Goal: Navigation & Orientation: Find specific page/section

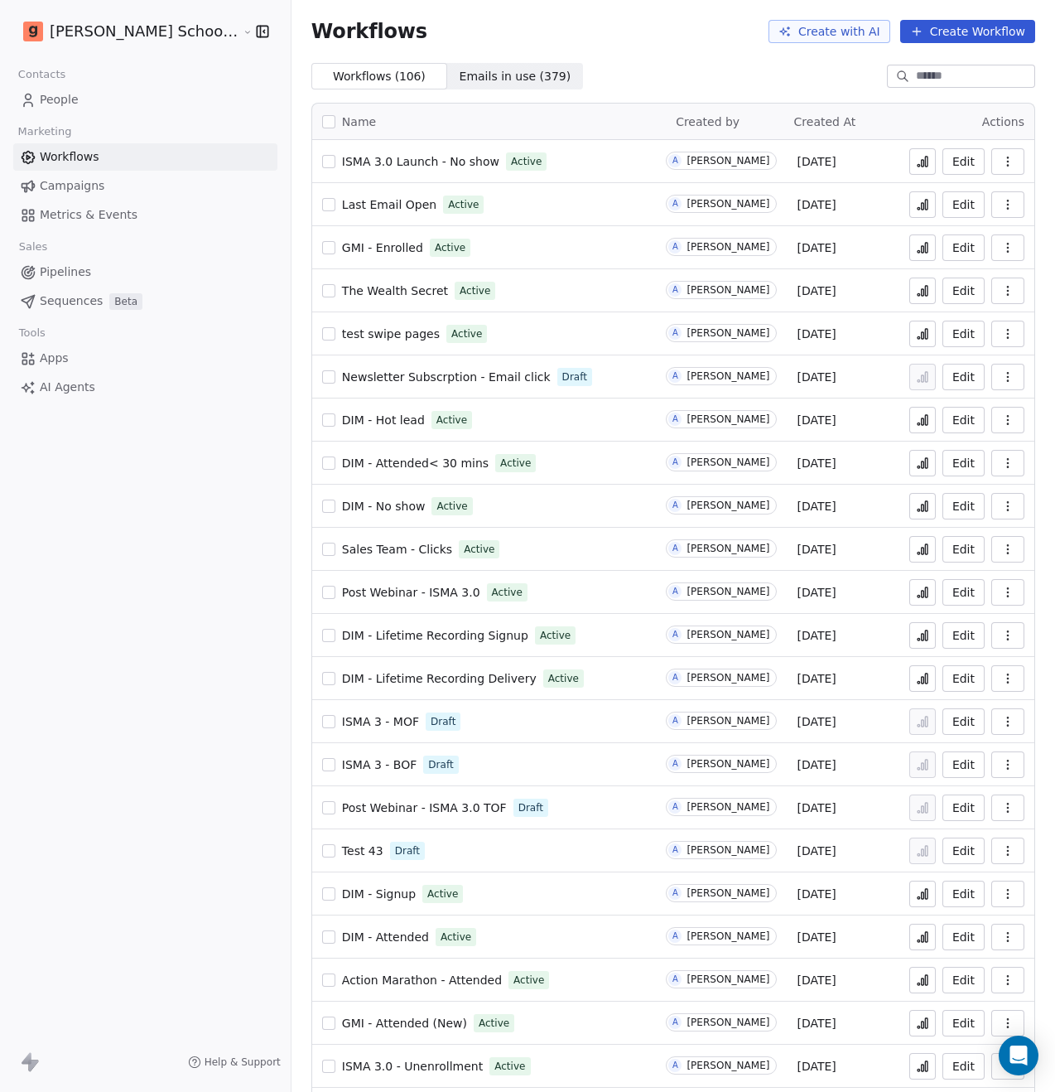
click at [382, 590] on span "Post Webinar - ISMA 3.0" at bounding box center [411, 592] width 138 height 13
click at [351, 290] on span "The Wealth Secret" at bounding box center [395, 290] width 106 height 13
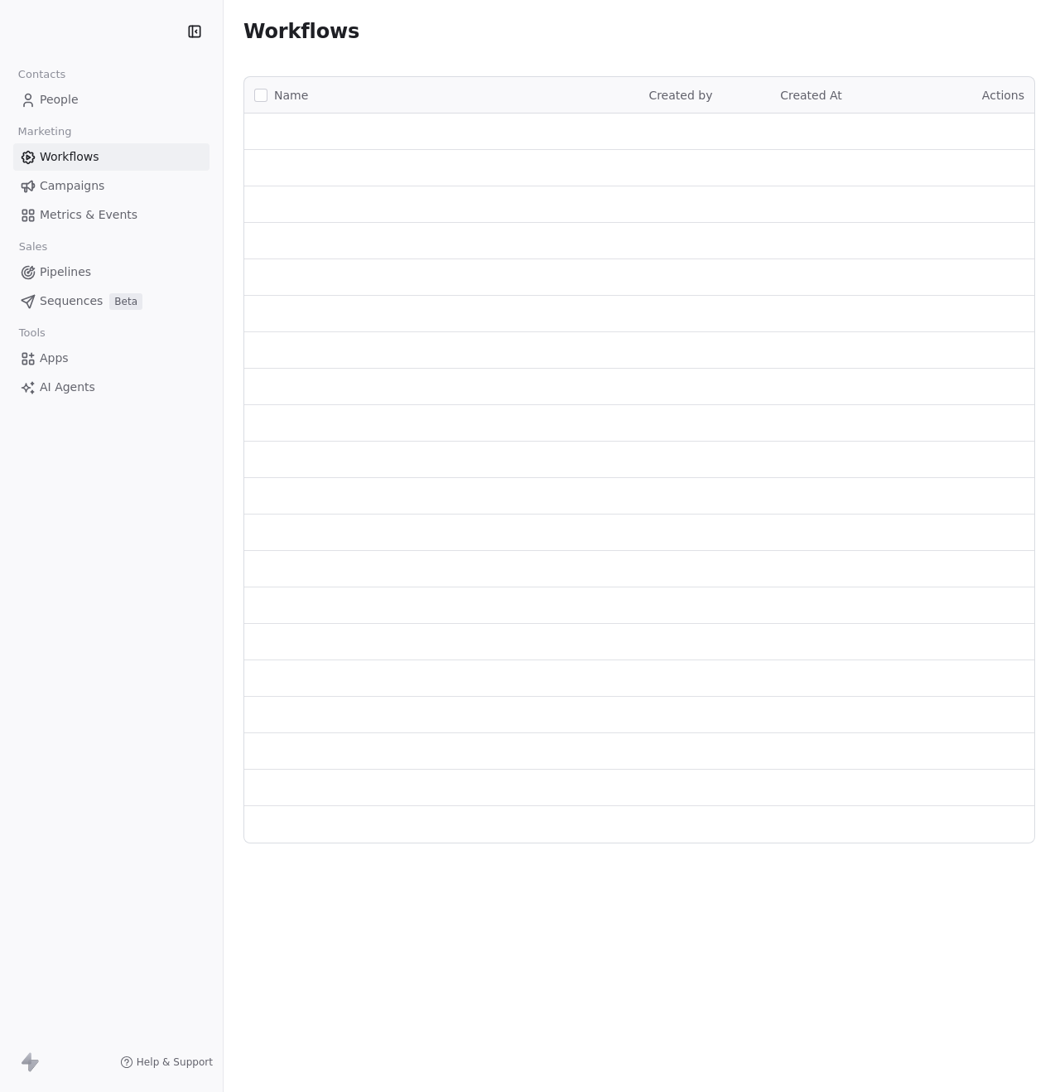
click at [117, 190] on link "Campaigns" at bounding box center [111, 185] width 196 height 27
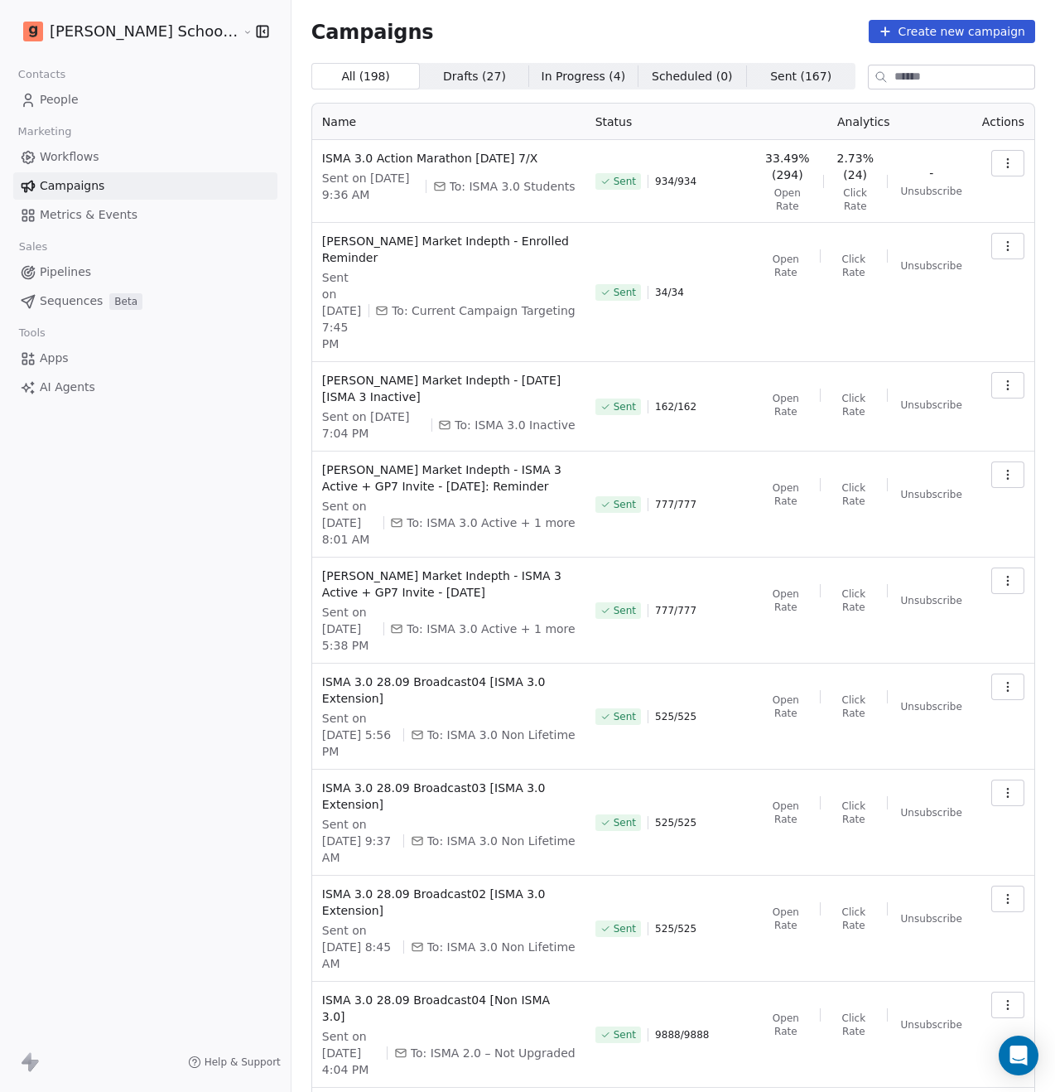
scroll to position [56, 0]
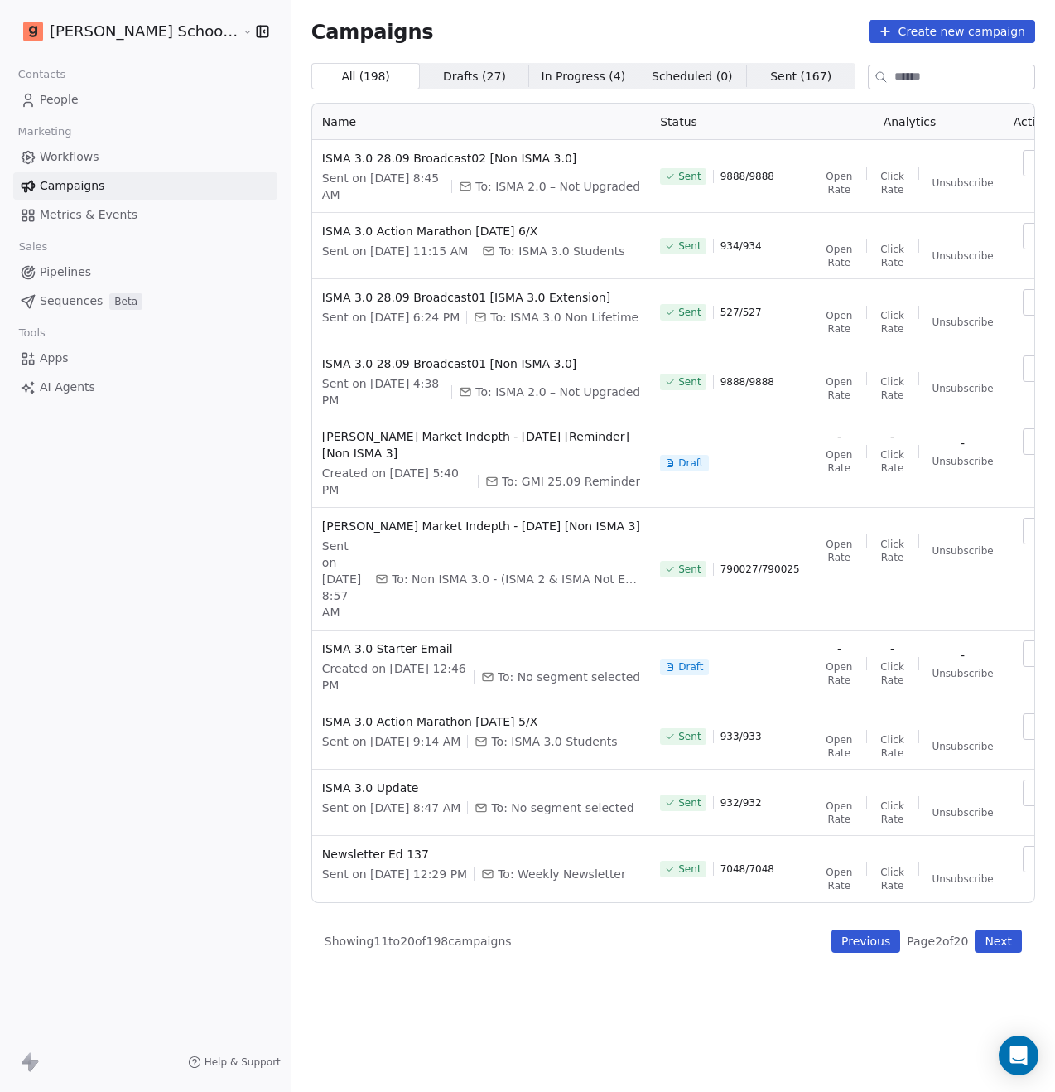
scroll to position [0, 0]
click at [870, 953] on button "Previous" at bounding box center [866, 940] width 69 height 23
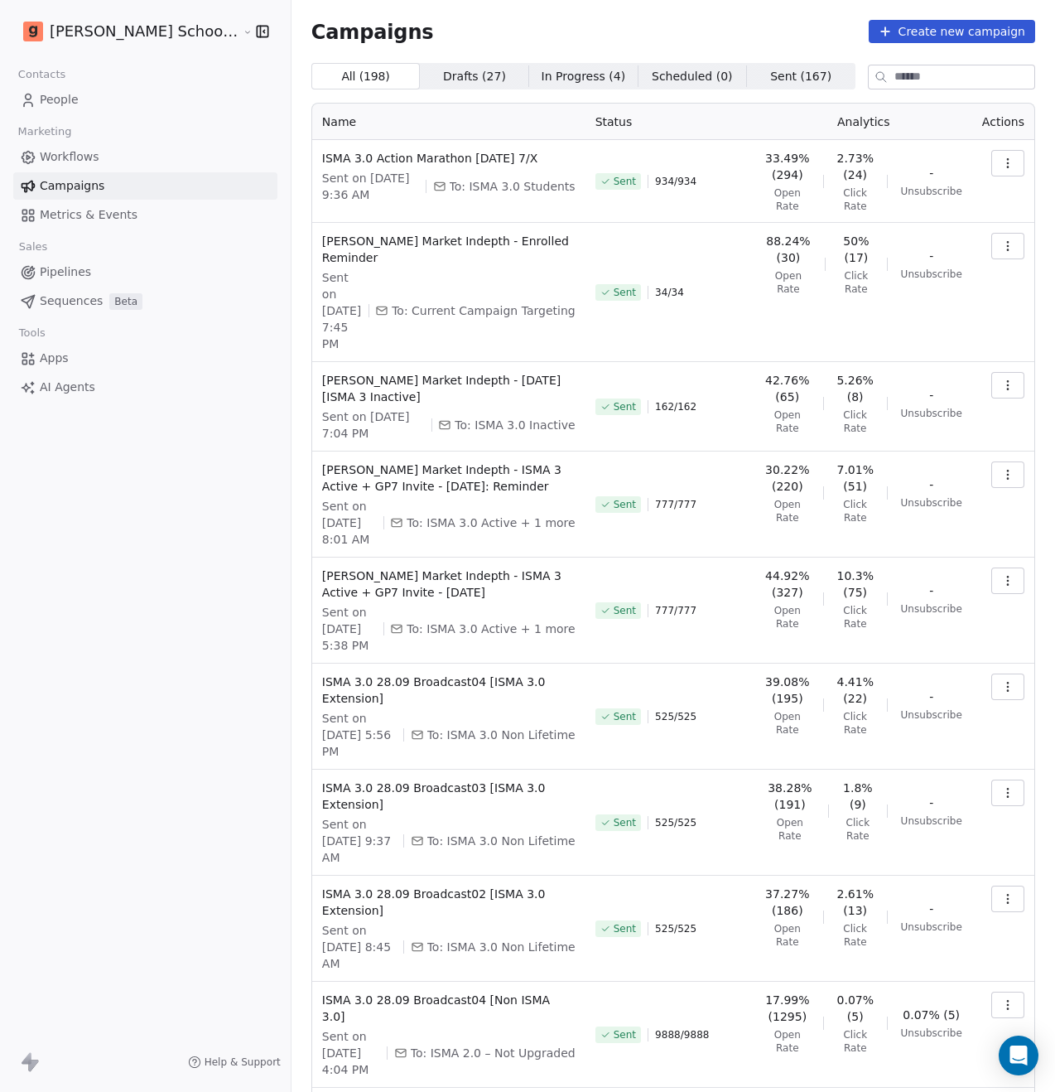
scroll to position [31, 0]
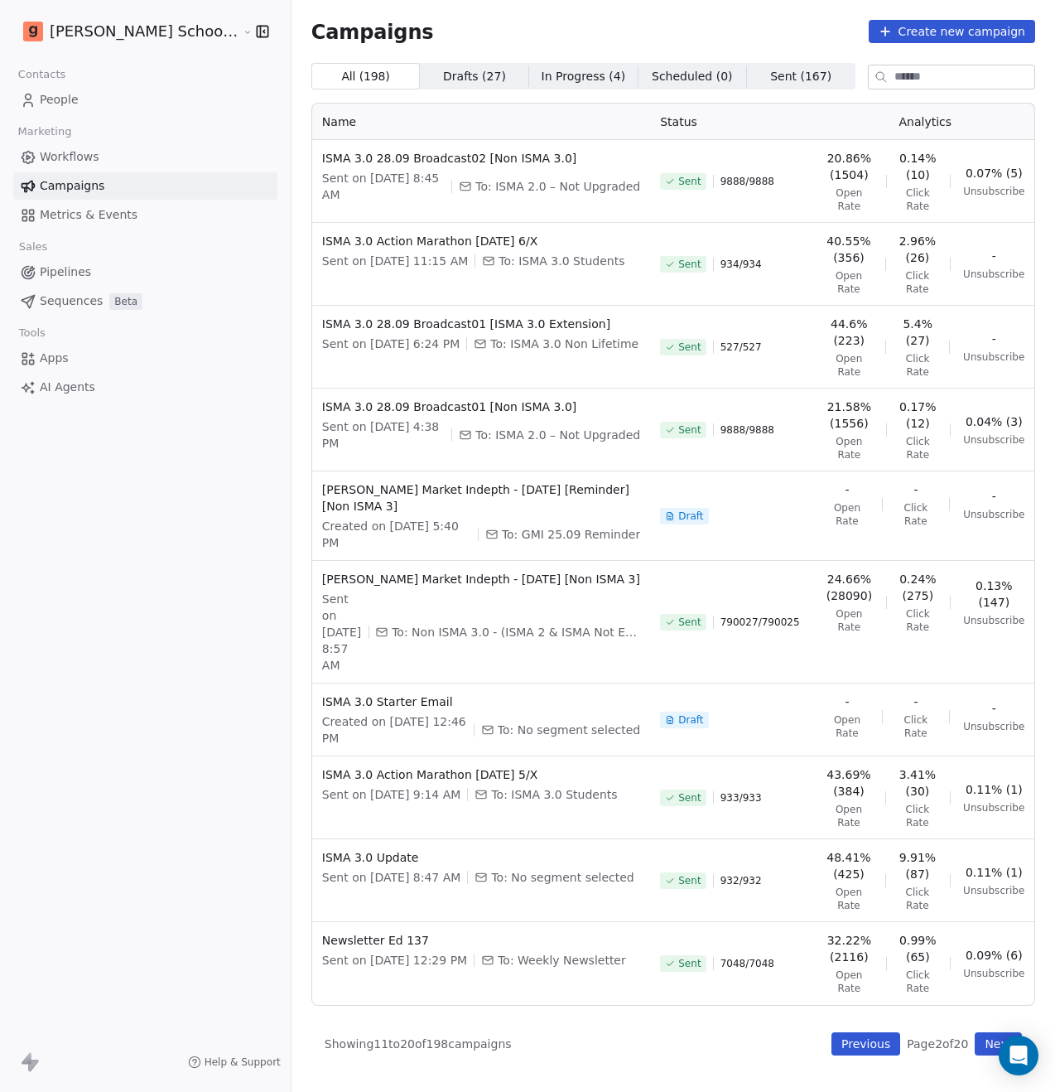
scroll to position [17, 0]
